Goal: Find specific page/section: Find specific page/section

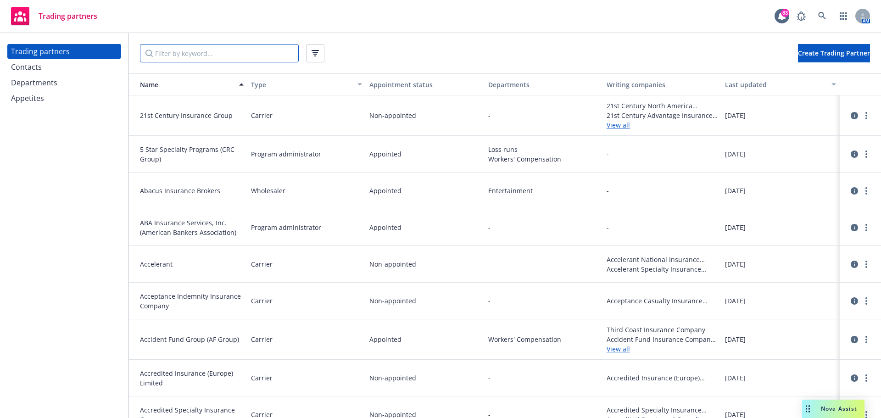
click at [169, 51] on input "Filter by keyword..." at bounding box center [219, 53] width 159 height 18
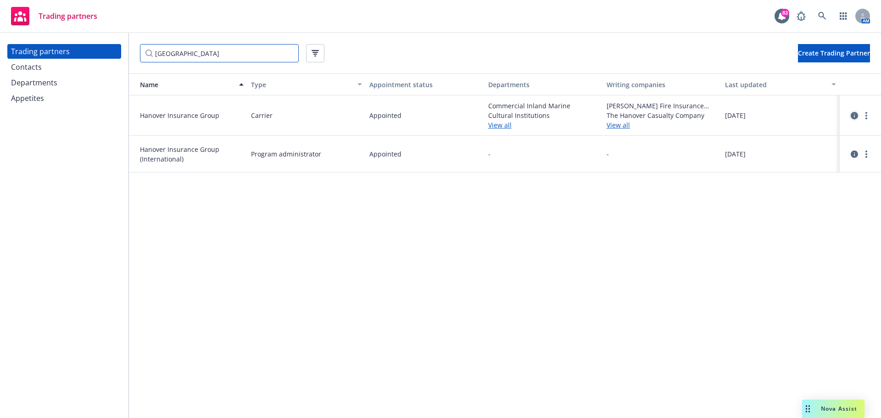
type input "[GEOGRAPHIC_DATA]"
click at [857, 114] on icon "circleInformation" at bounding box center [854, 115] width 7 height 7
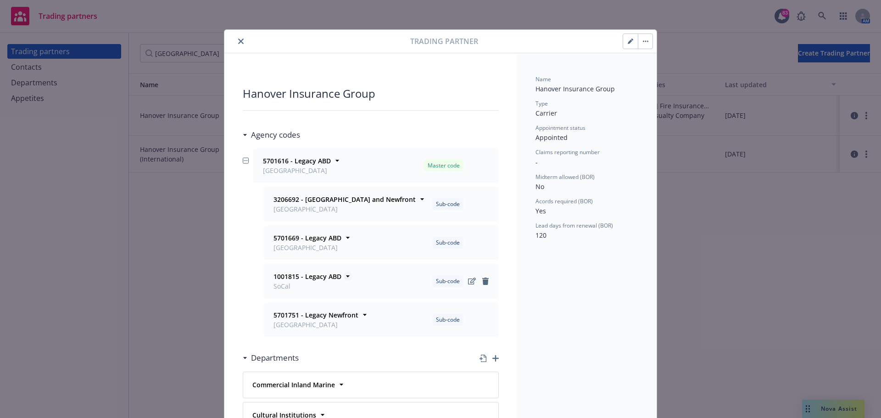
click at [274, 272] on strong "1001815 - Legacy ABD" at bounding box center [308, 276] width 68 height 9
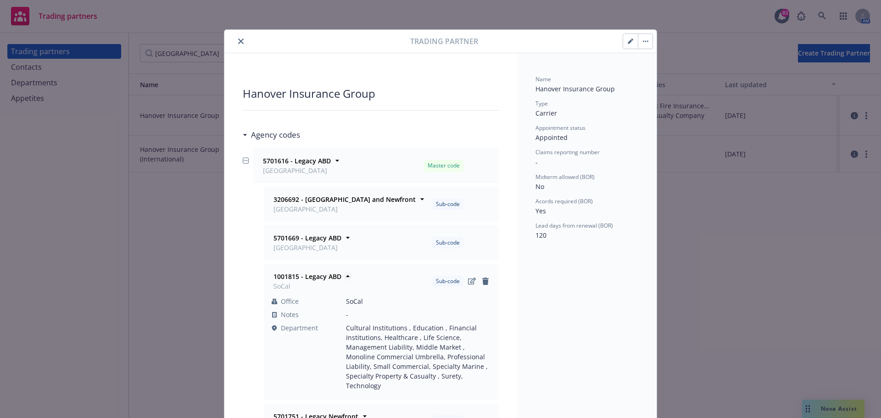
click at [288, 275] on strong "1001815 - Legacy ABD" at bounding box center [308, 276] width 68 height 9
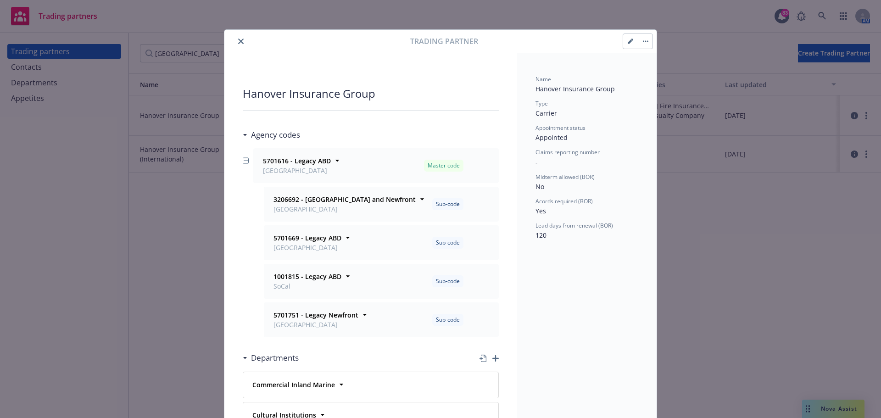
click at [238, 41] on icon "close" at bounding box center [241, 42] width 6 height 6
